Goal: Task Accomplishment & Management: Use online tool/utility

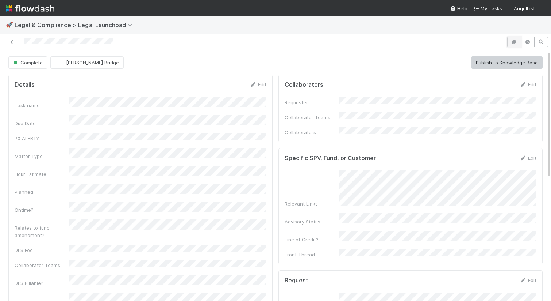
click at [515, 41] on icon "button" at bounding box center [514, 42] width 7 height 4
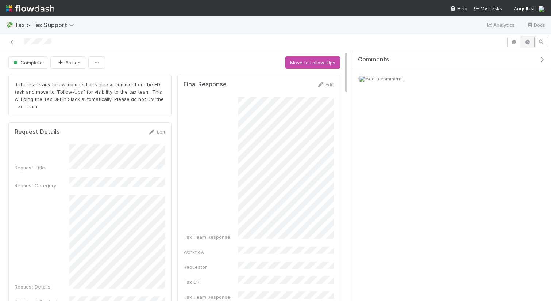
click at [525, 43] on icon "button" at bounding box center [527, 42] width 7 height 4
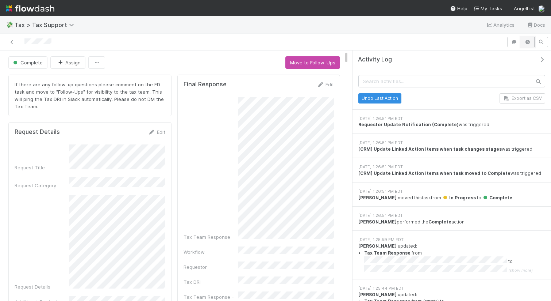
click at [525, 43] on icon "button" at bounding box center [527, 42] width 7 height 4
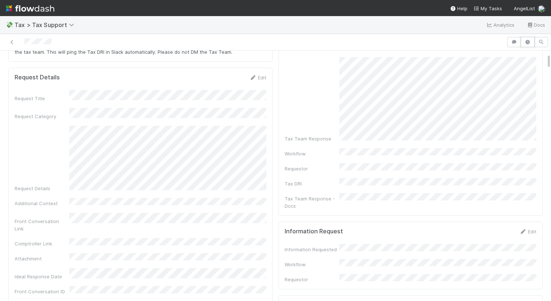
scroll to position [39, 0]
